Goal: Information Seeking & Learning: Learn about a topic

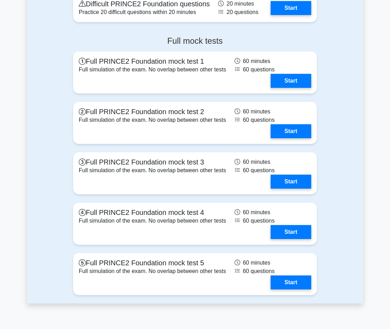
scroll to position [1049, 0]
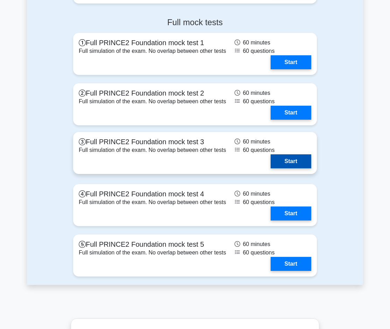
click at [270, 154] on link "Start" at bounding box center [290, 161] width 41 height 14
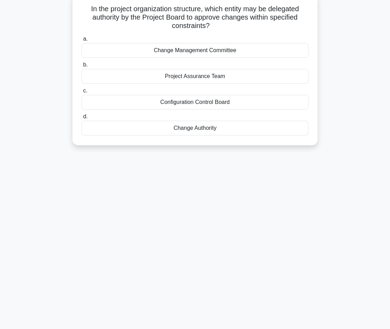
scroll to position [49, 0]
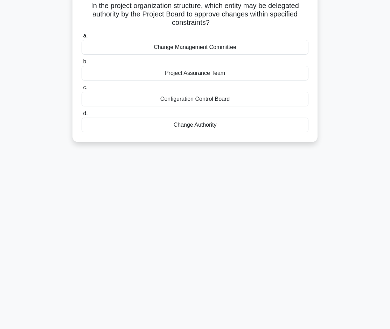
click at [218, 49] on div "Change Management Committee" at bounding box center [194, 47] width 227 height 15
click at [81, 38] on input "a. Change Management Committee" at bounding box center [81, 36] width 0 height 5
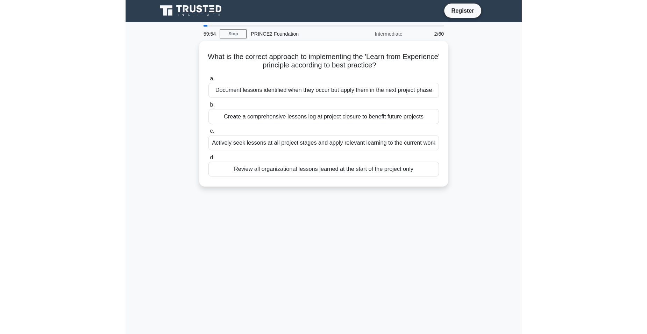
scroll to position [0, 0]
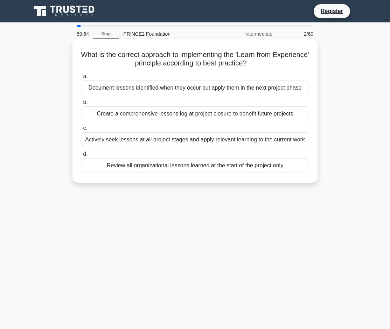
click at [206, 54] on h5 "What is the correct approach to implementing the 'Learn from Experience' princi…" at bounding box center [195, 58] width 228 height 17
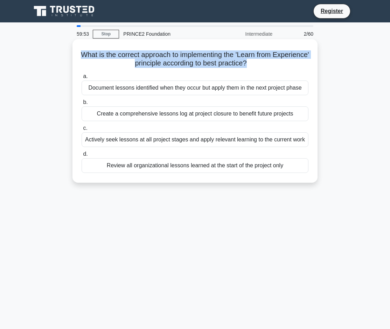
click at [206, 54] on h5 "What is the correct approach to implementing the 'Learn from Experience' princi…" at bounding box center [195, 58] width 228 height 17
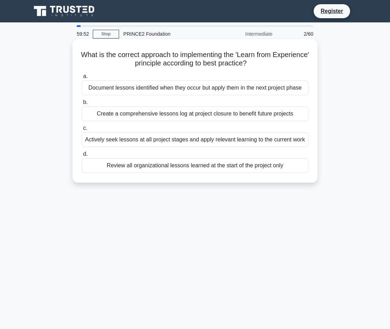
click at [206, 55] on h5 "What is the correct approach to implementing the 'Learn from Experience' princi…" at bounding box center [195, 58] width 228 height 17
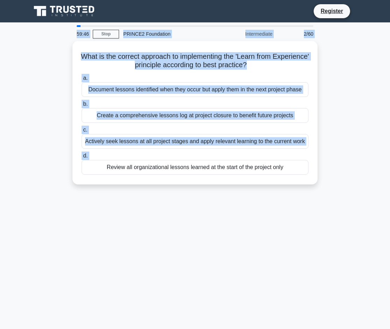
drag, startPoint x: 43, startPoint y: 220, endPoint x: -3, endPoint y: -14, distance: 237.9
click at [0, 0] on html "Register 59:46 Stop" at bounding box center [195, 189] width 390 height 378
